Goal: Communication & Community: Answer question/provide support

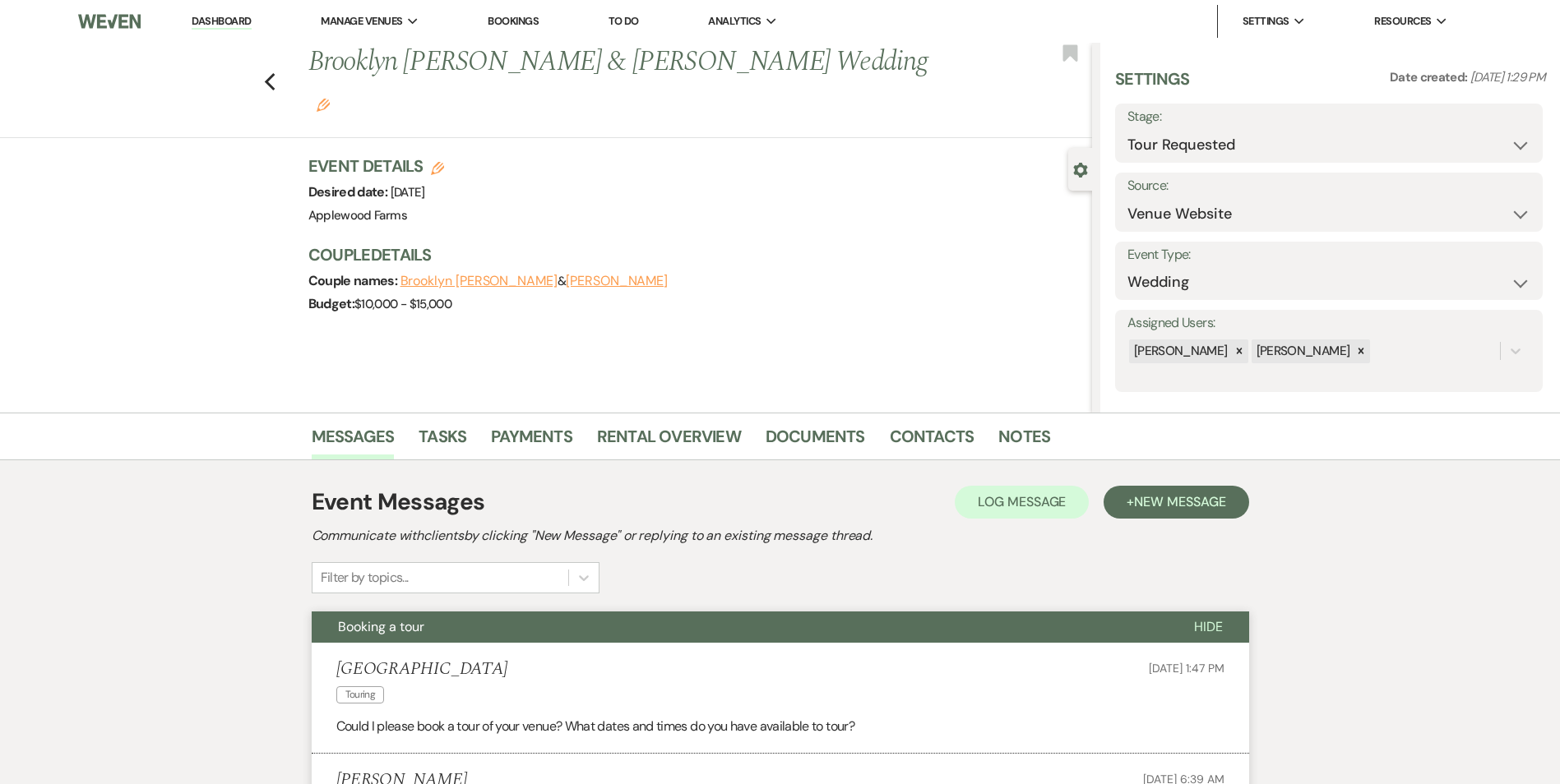
click at [206, 17] on link "Dashboard" at bounding box center [221, 21] width 59 height 16
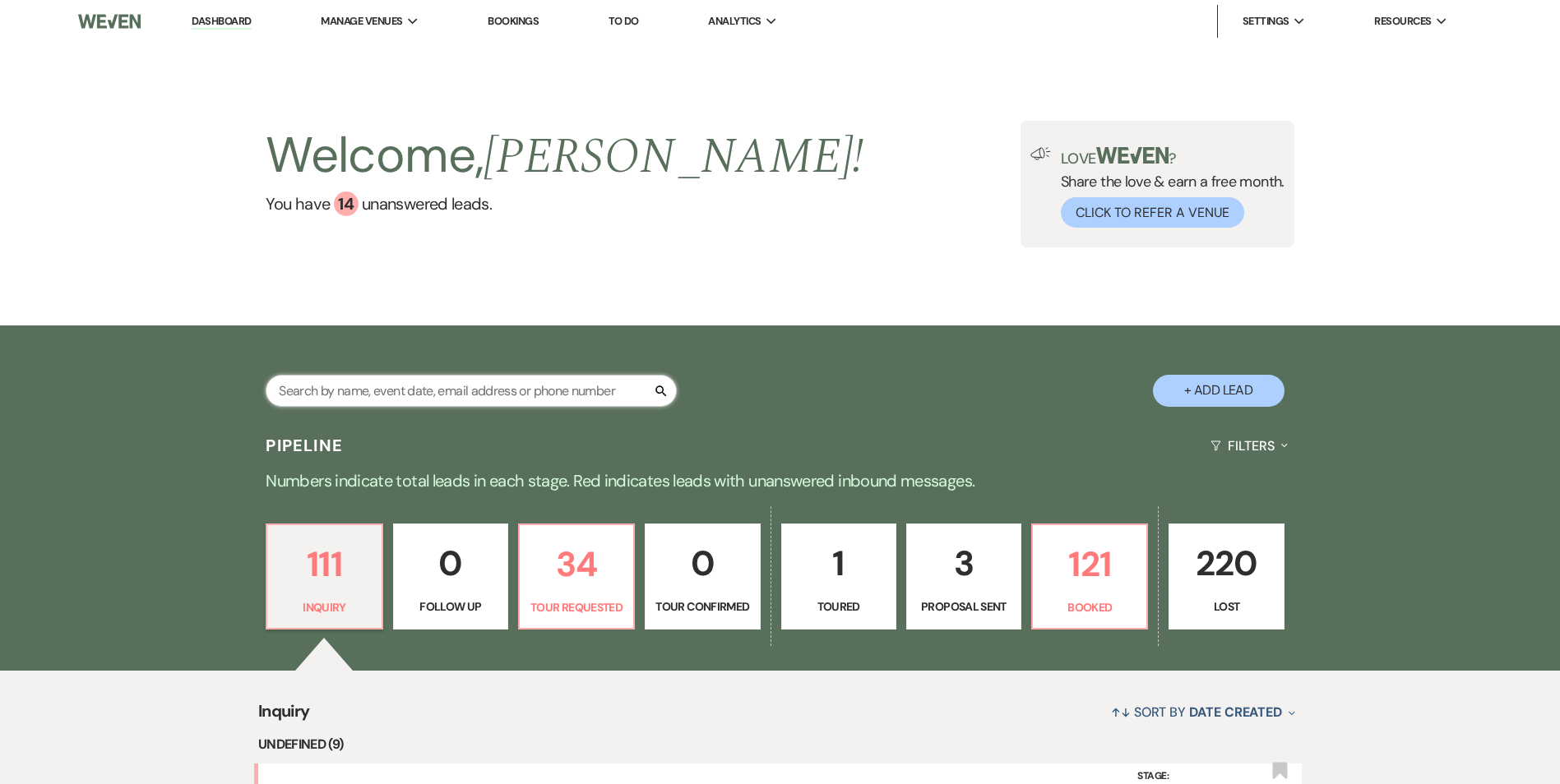
click at [356, 392] on input "text" at bounding box center [471, 391] width 411 height 32
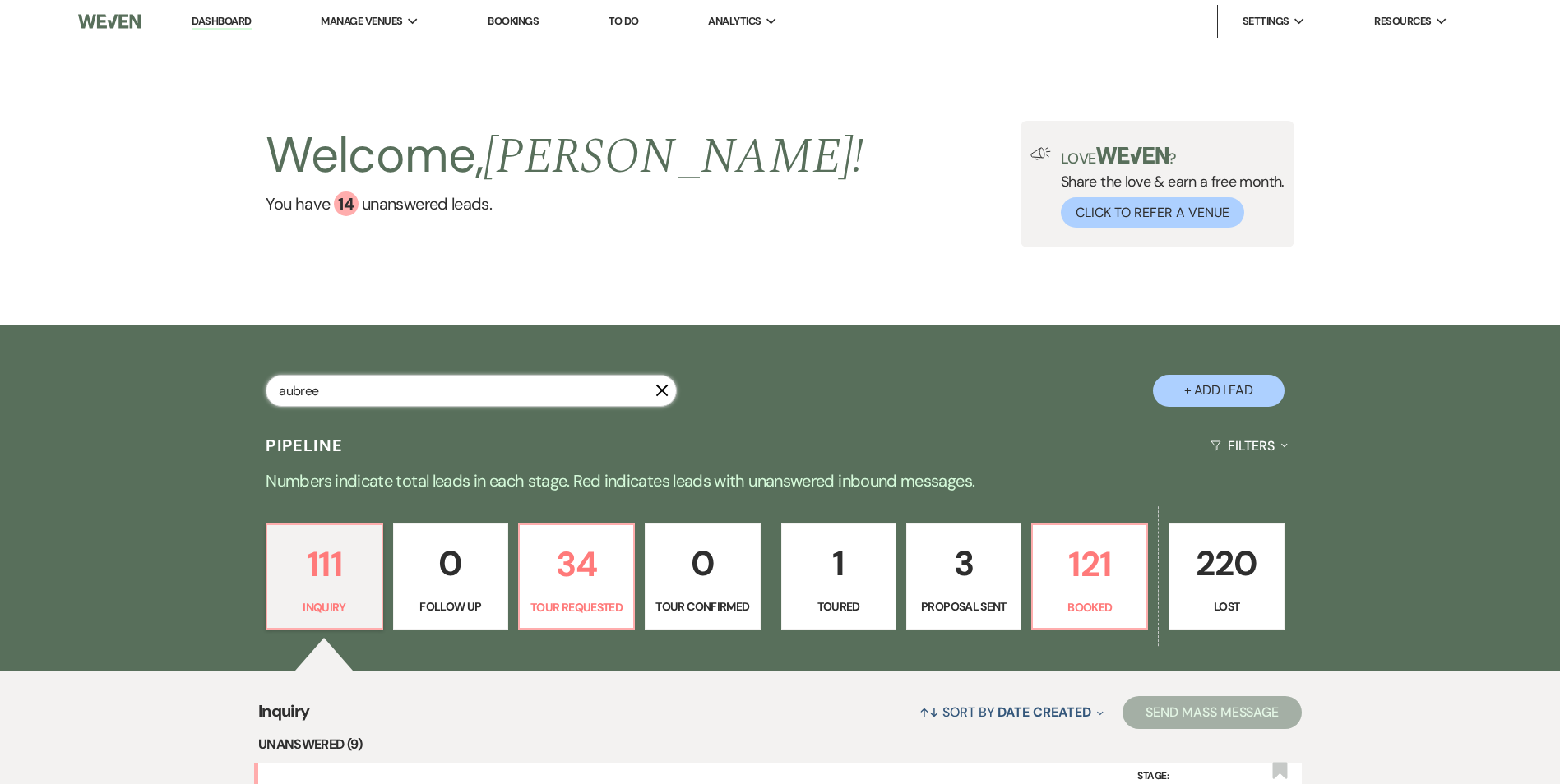
type input "aubree"
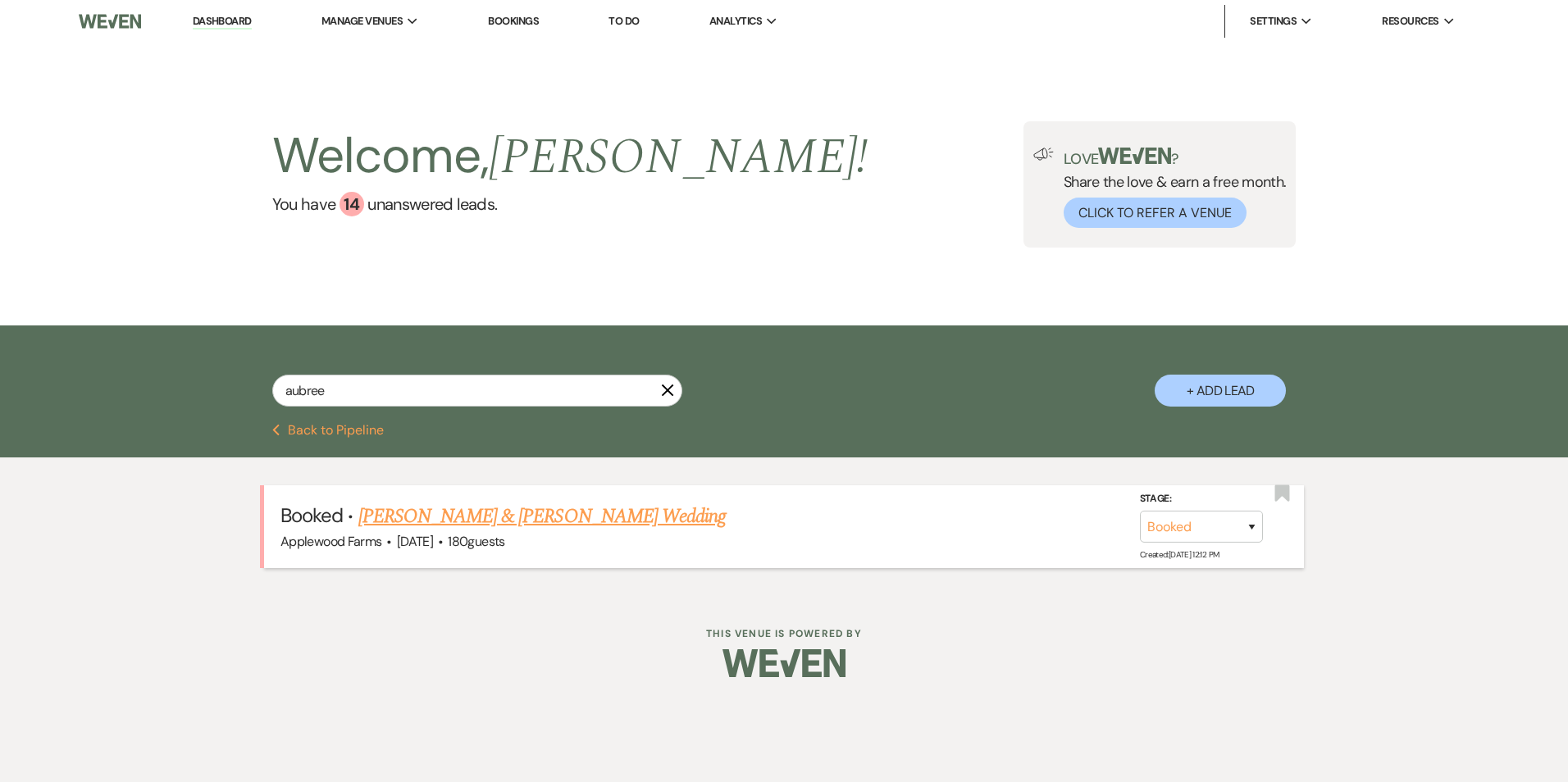
click at [530, 507] on li "Booked · [PERSON_NAME] & [PERSON_NAME] Wedding Applewood Farms · [DATE] · 180 g…" at bounding box center [784, 527] width 1040 height 83
click at [530, 509] on link "[PERSON_NAME] & [PERSON_NAME] Wedding" at bounding box center [542, 516] width 367 height 30
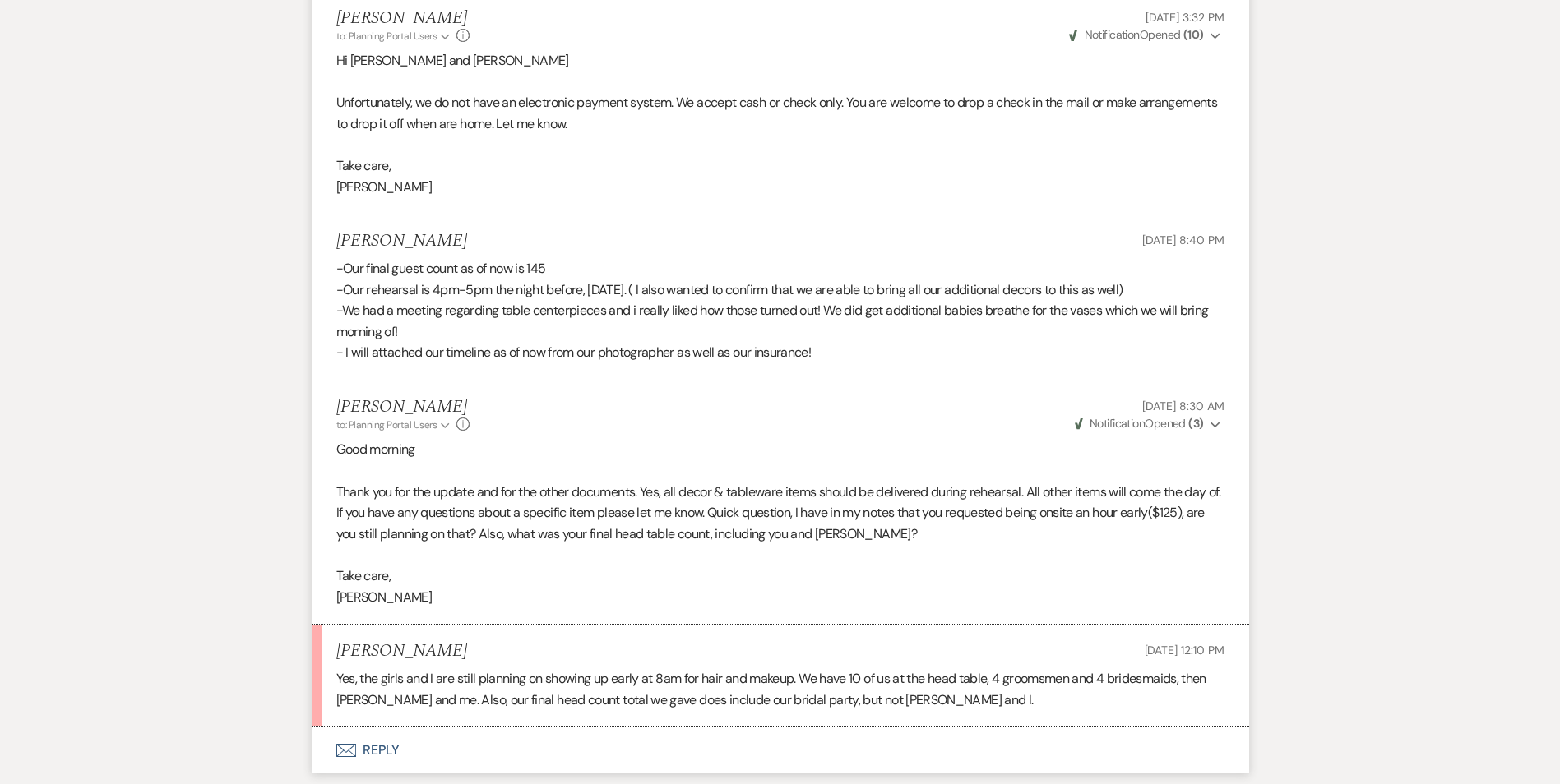
scroll to position [1234, 0]
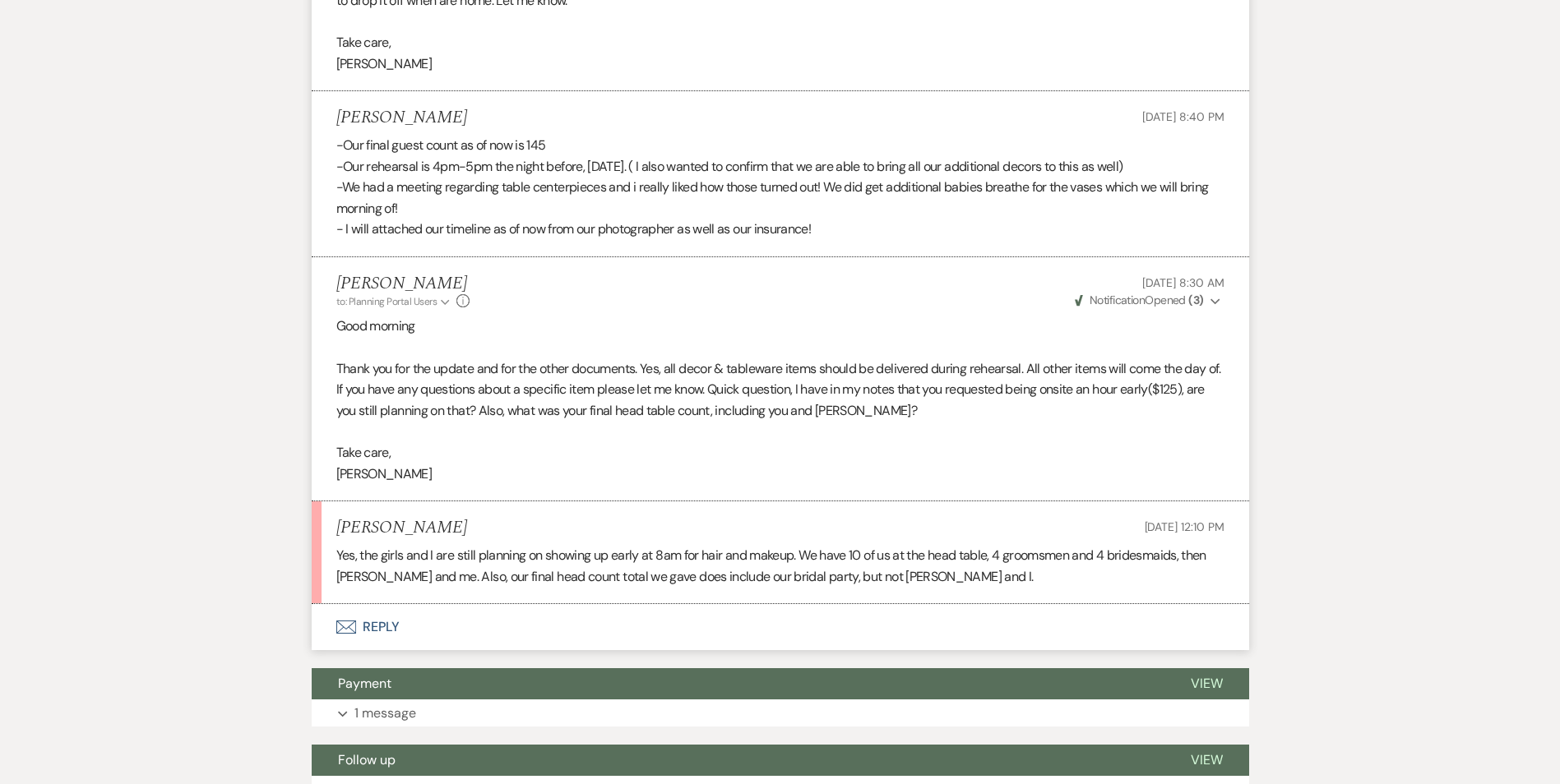
click at [389, 623] on button "Envelope Reply" at bounding box center [780, 628] width 938 height 47
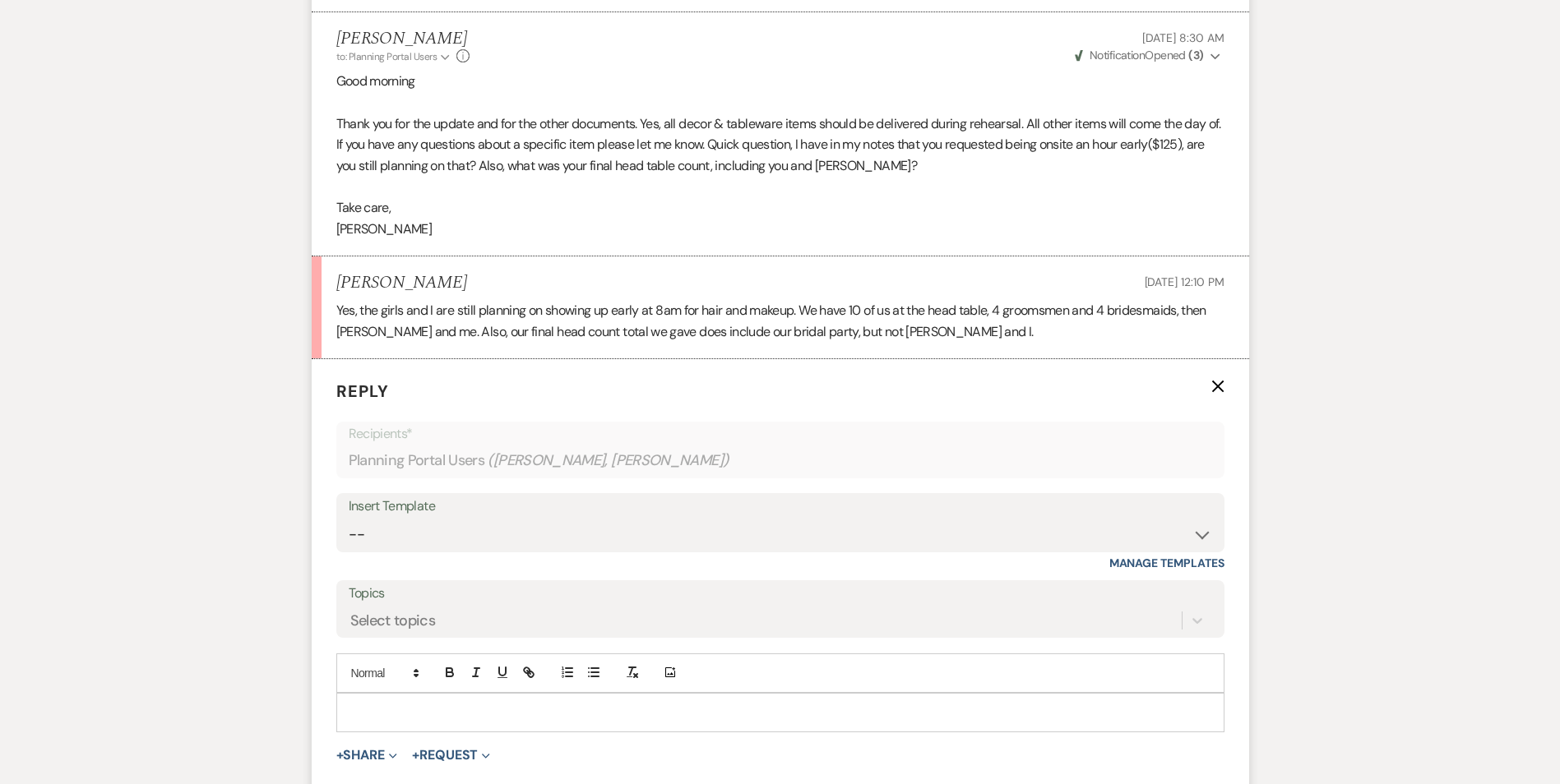
scroll to position [1480, 0]
click at [436, 705] on p at bounding box center [780, 711] width 862 height 18
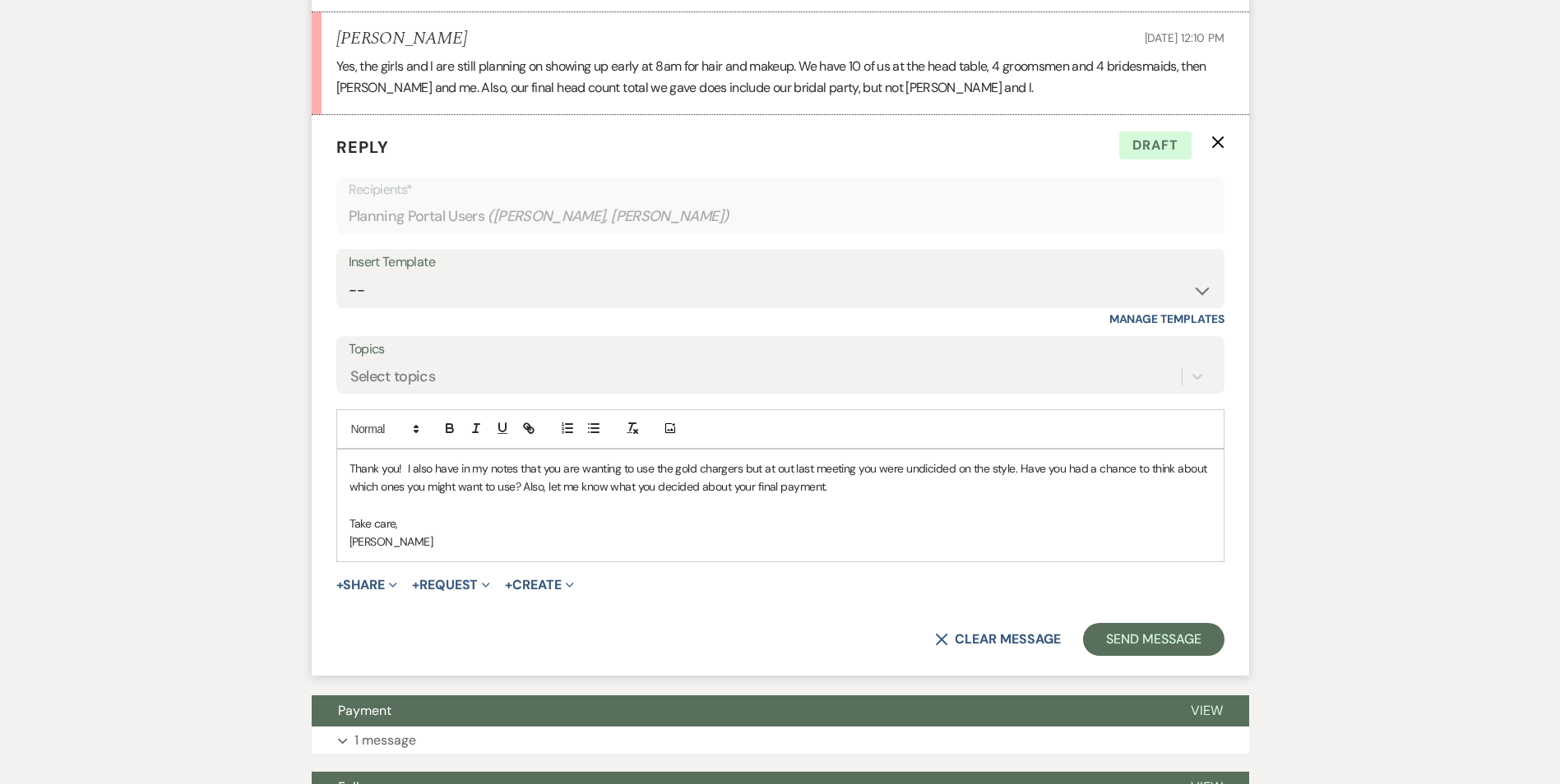
scroll to position [1817, 0]
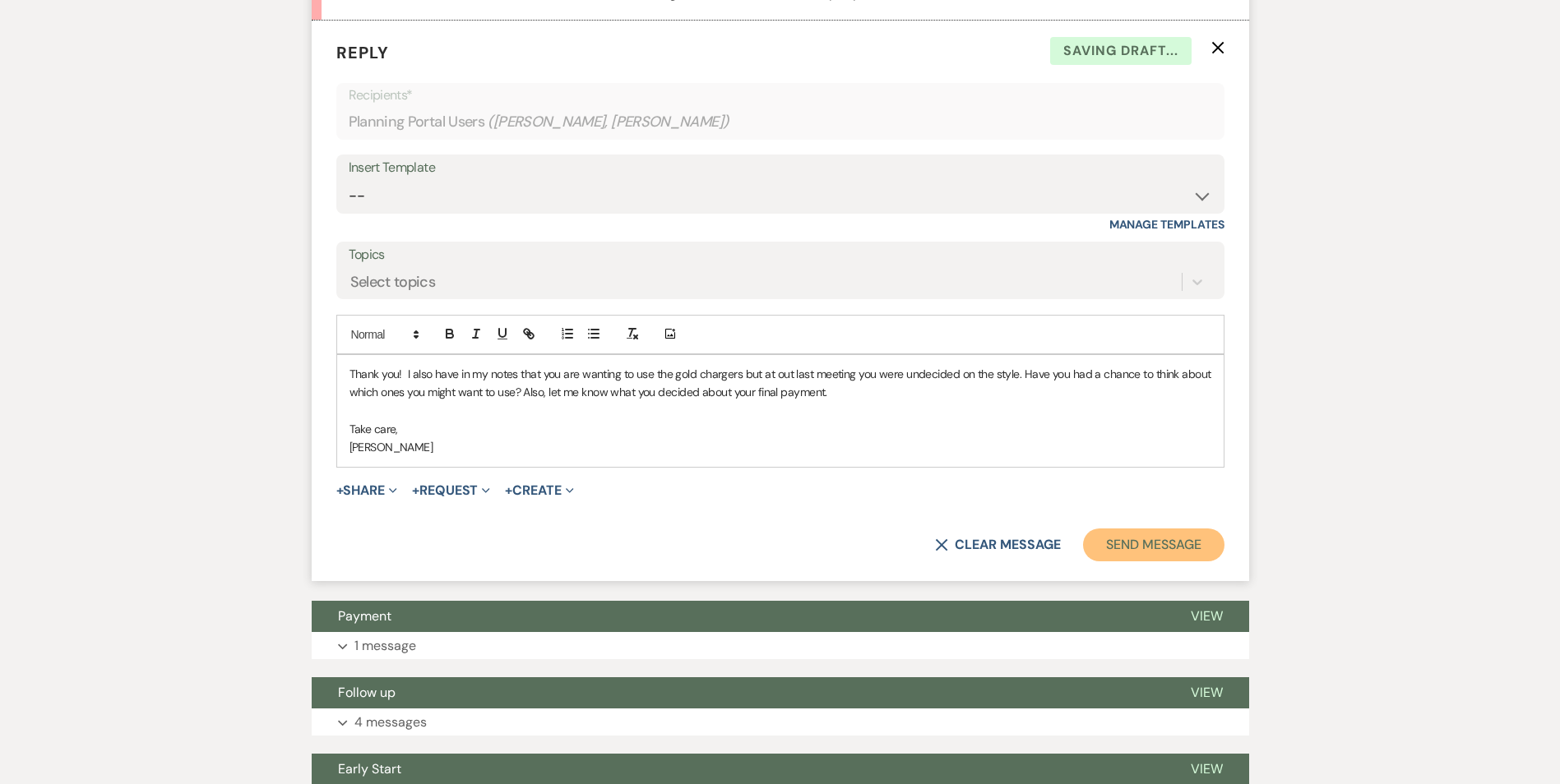
click at [1164, 530] on button "Send Message" at bounding box center [1153, 546] width 141 height 33
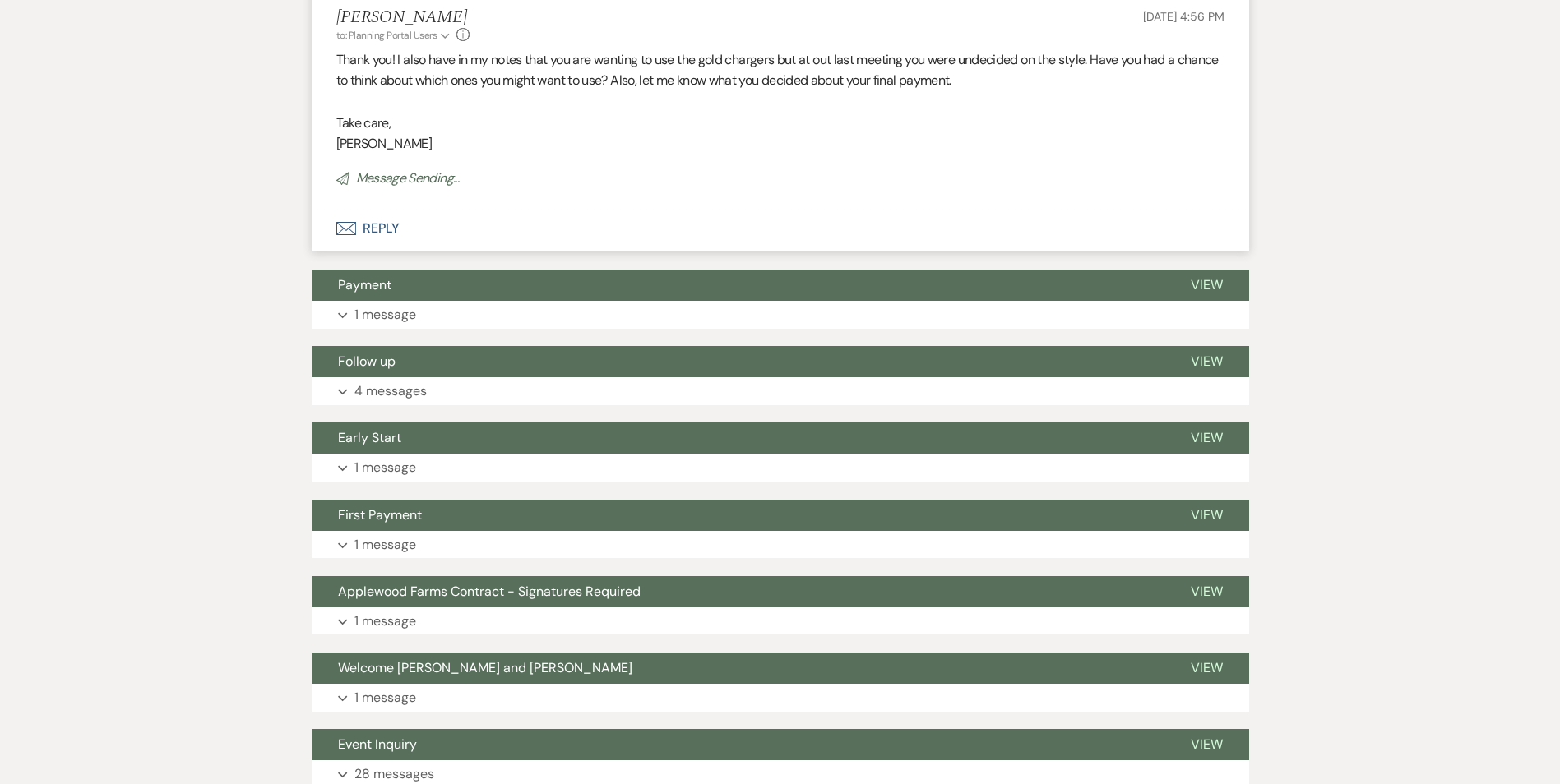
scroll to position [1899, 0]
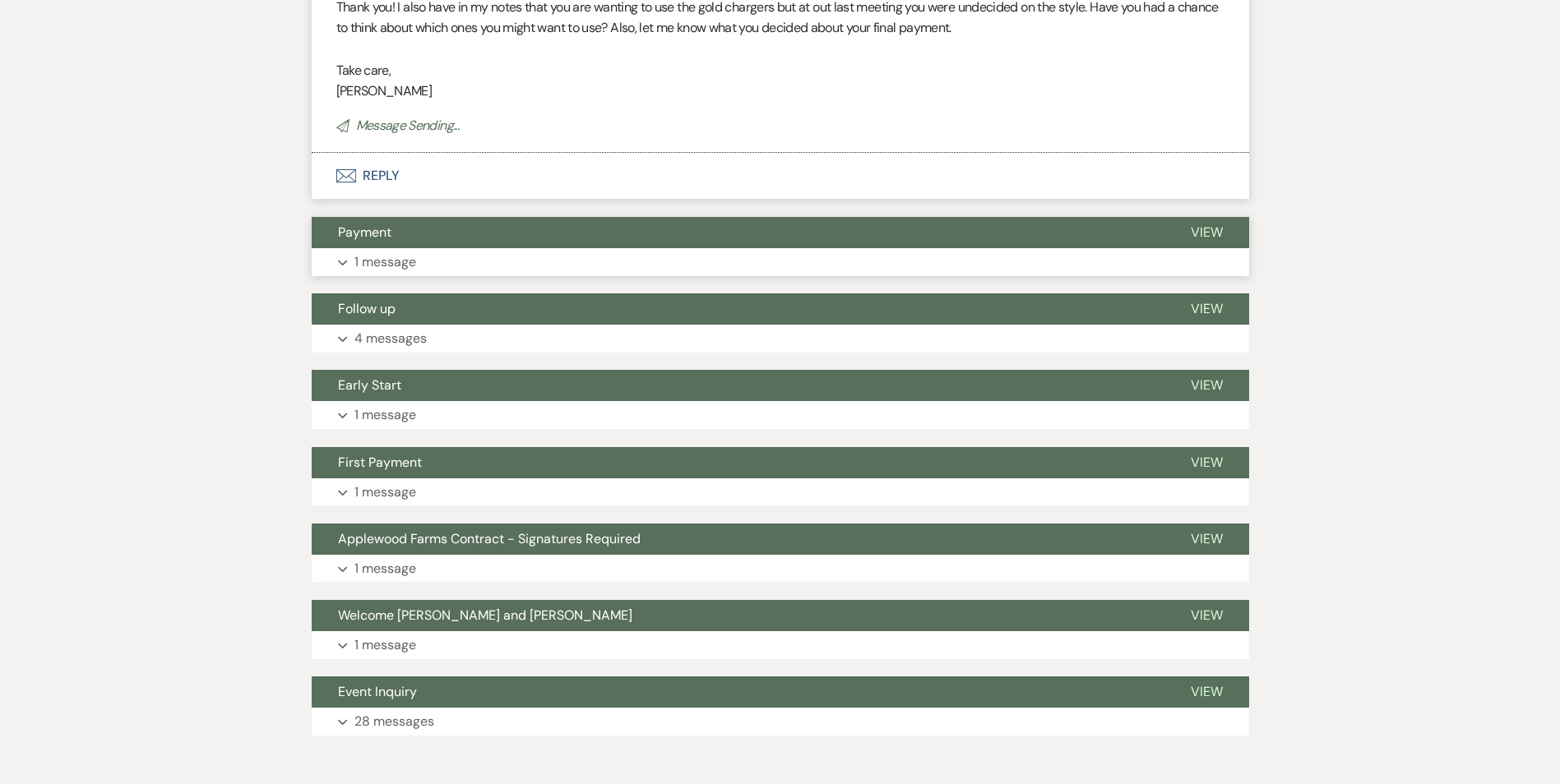
click at [435, 267] on button "Expand 1 message" at bounding box center [780, 262] width 938 height 28
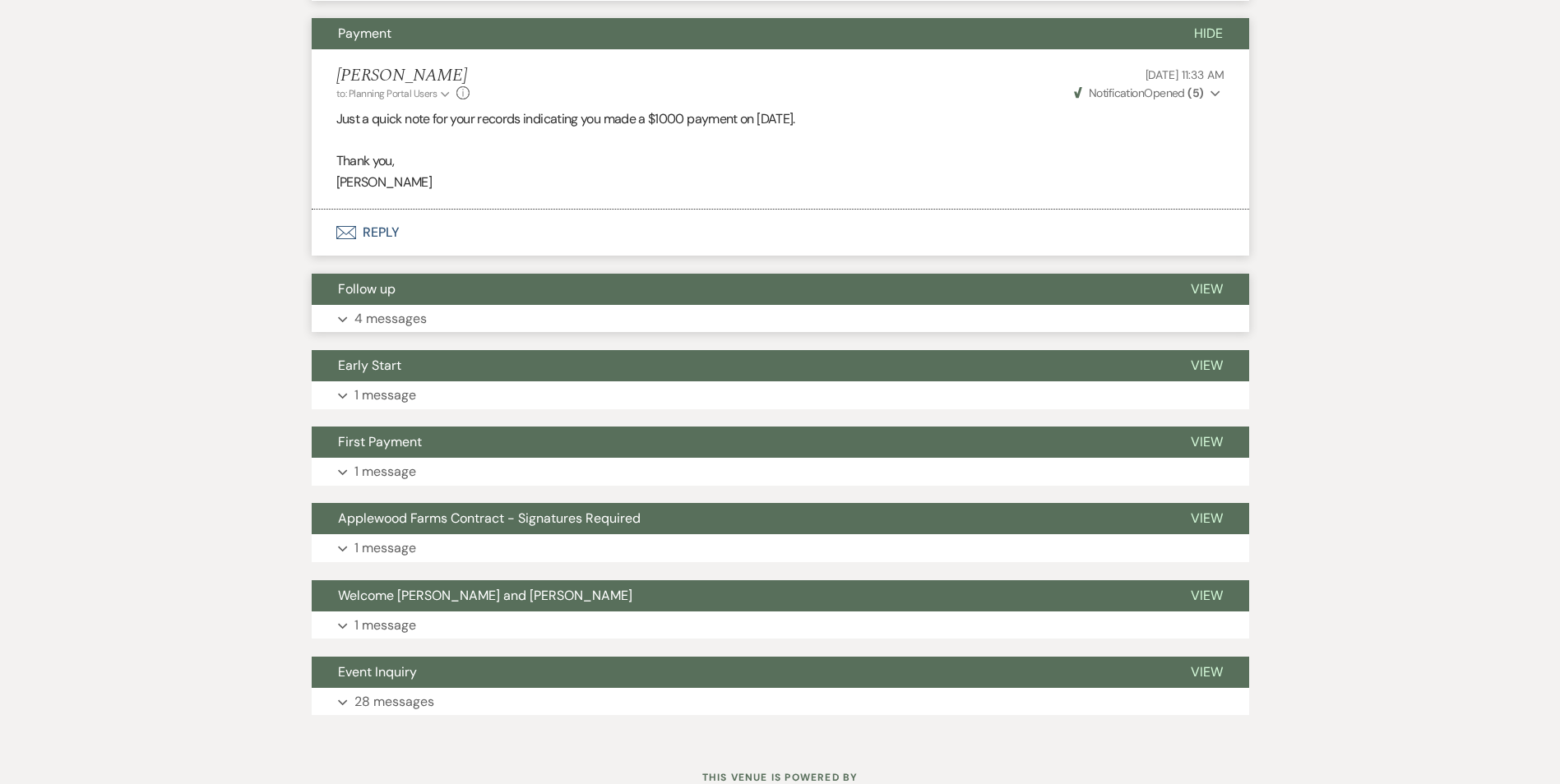
scroll to position [2030, 0]
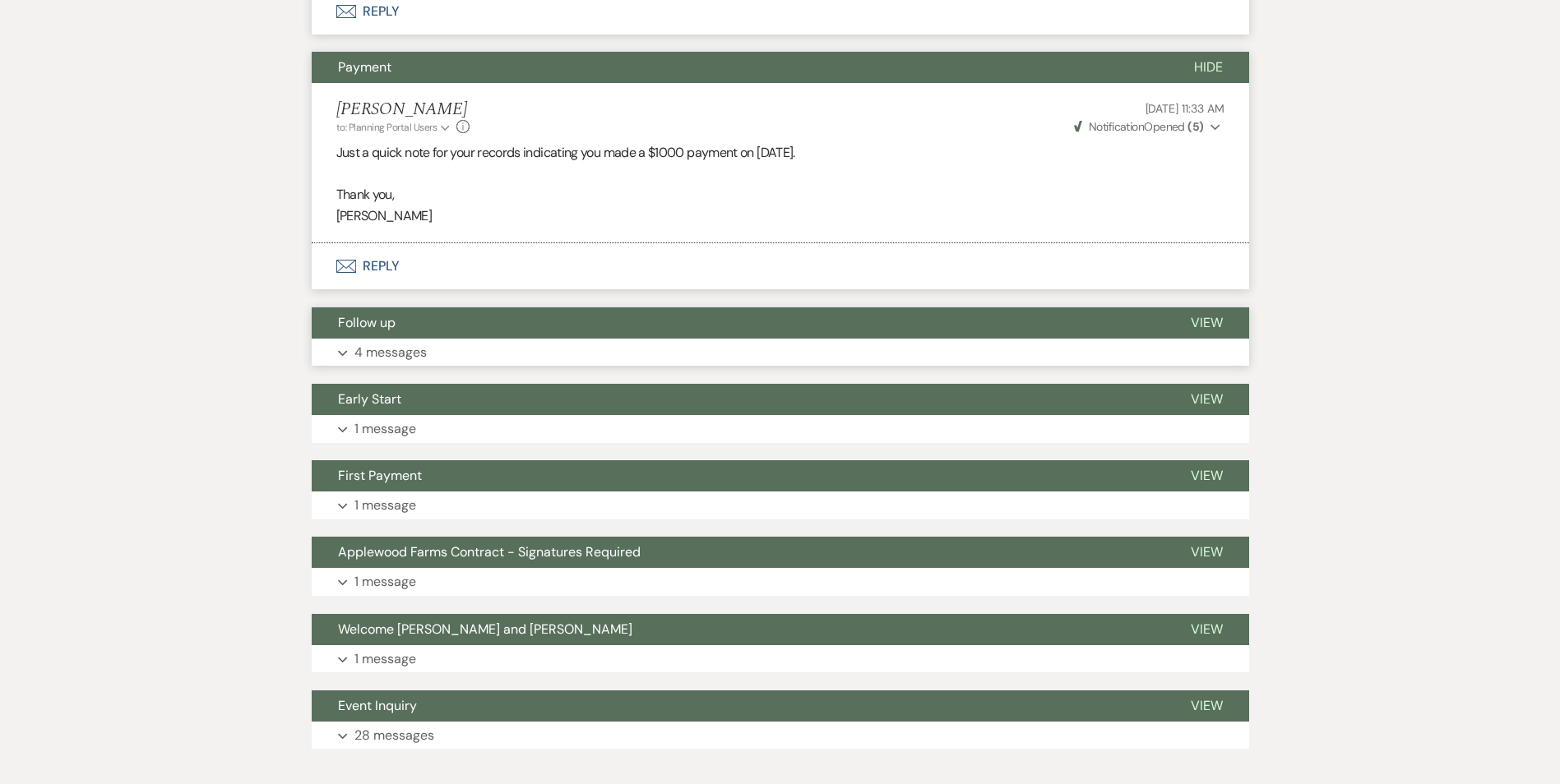
click at [421, 361] on p "4 messages" at bounding box center [391, 353] width 73 height 21
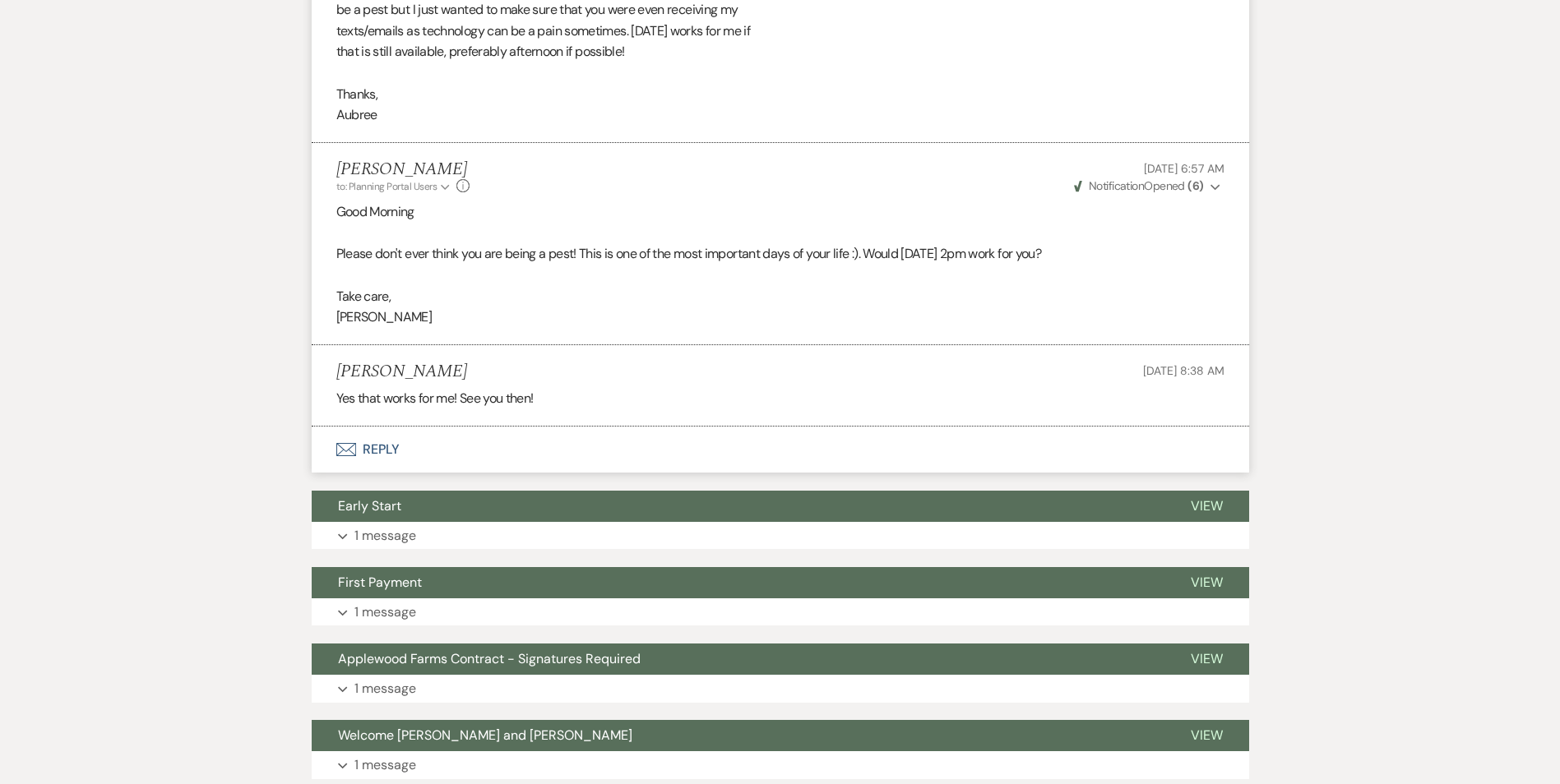
scroll to position [3301, 0]
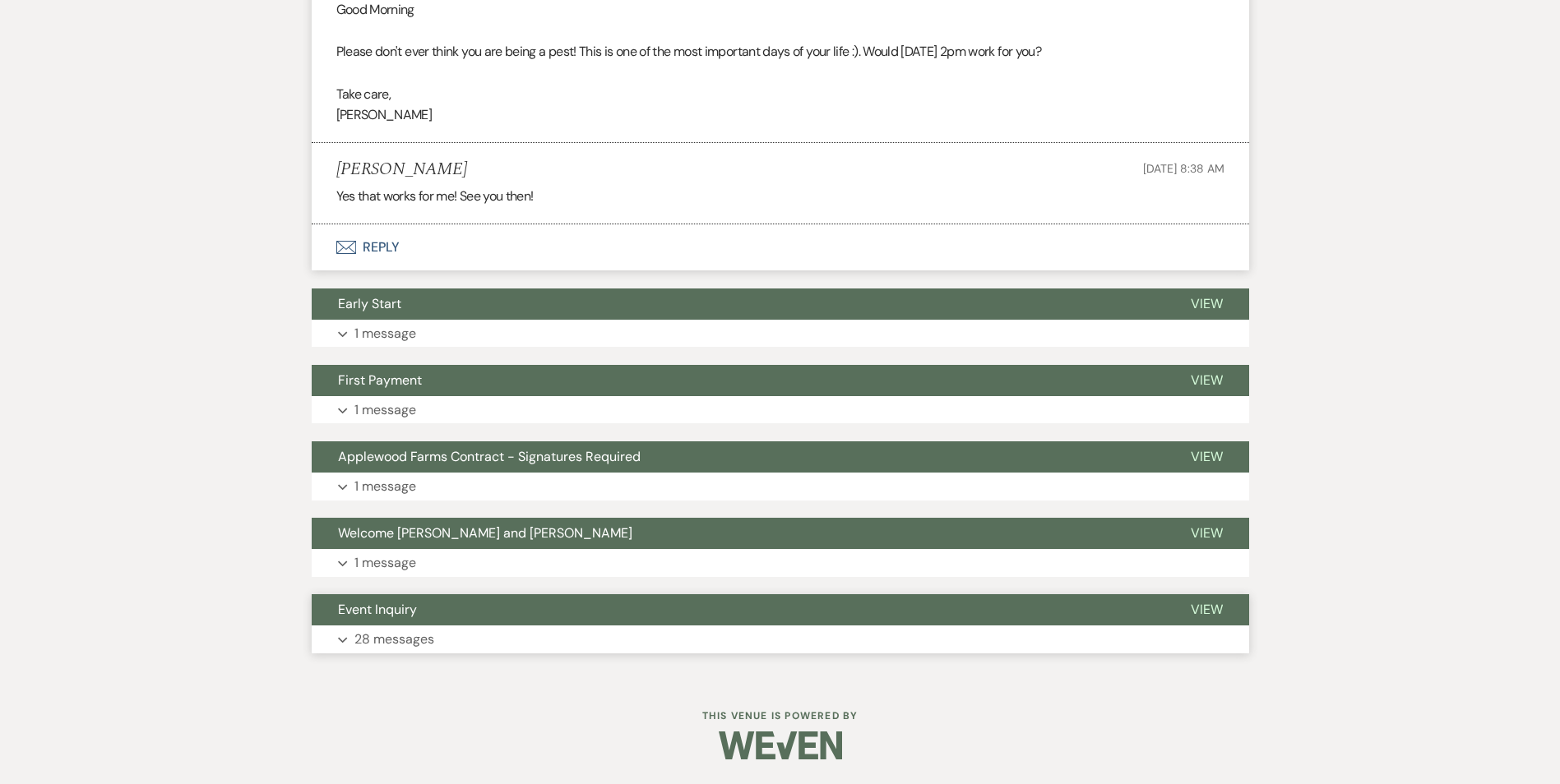
click at [416, 643] on p "28 messages" at bounding box center [395, 640] width 80 height 21
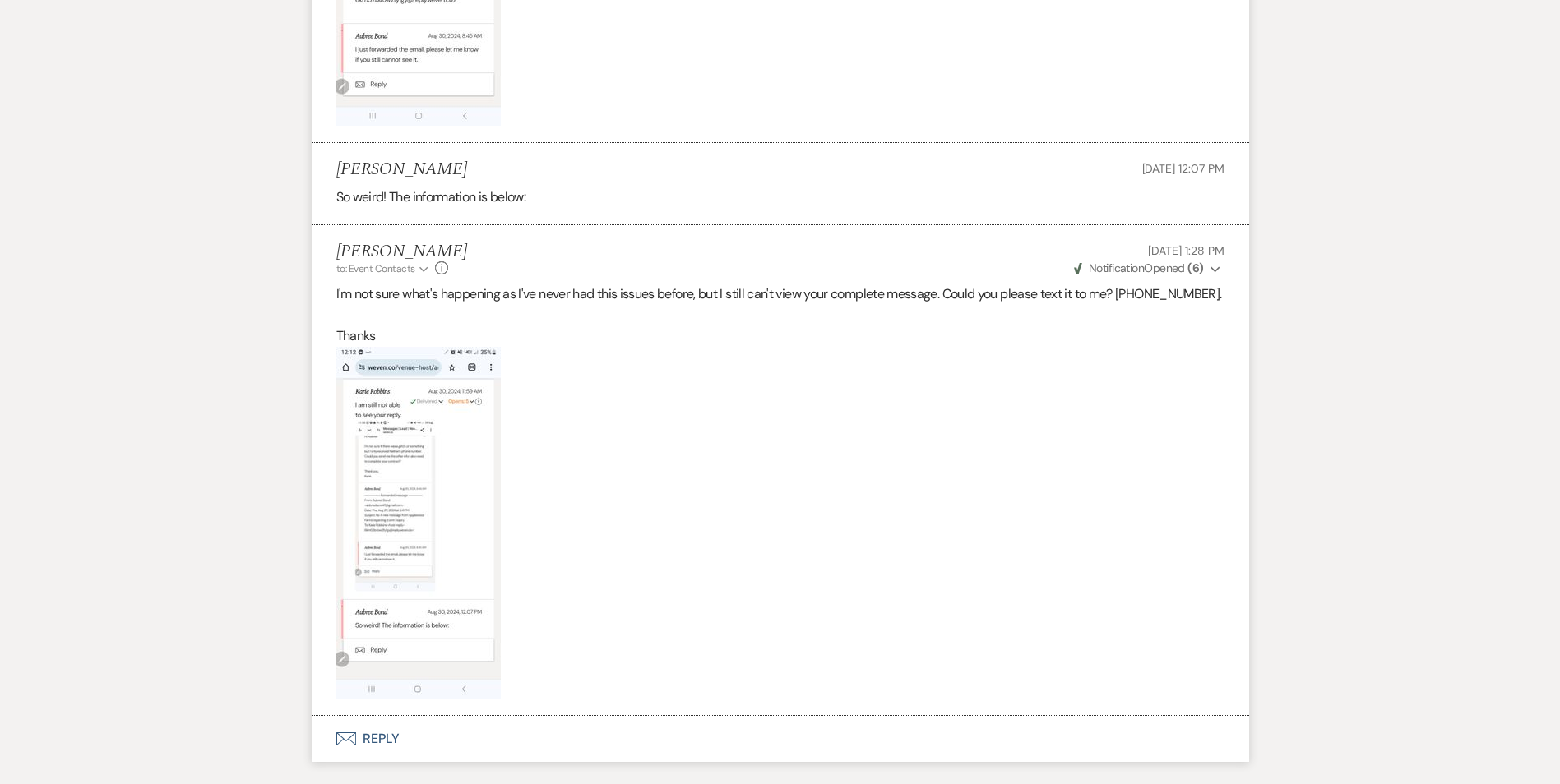
scroll to position [9440, 0]
